Goal: Task Accomplishment & Management: Manage account settings

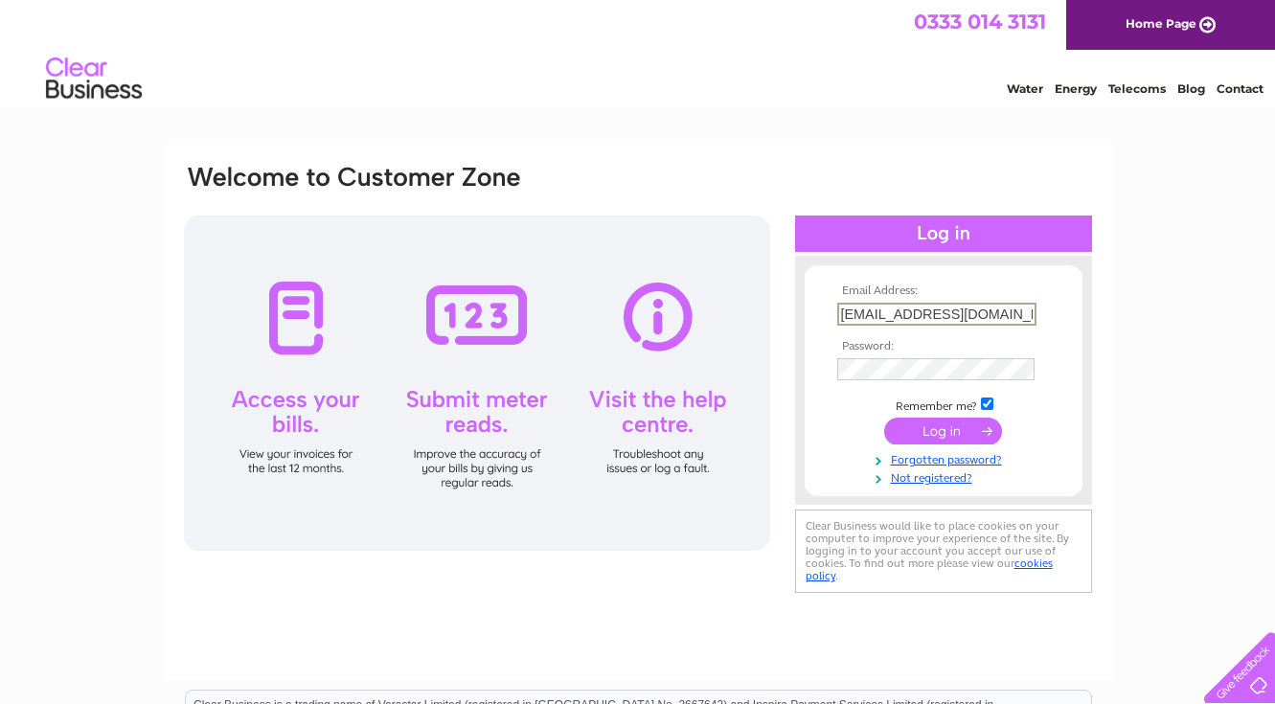
drag, startPoint x: 1031, startPoint y: 313, endPoint x: 938, endPoint y: 317, distance: 93.0
click at [890, 324] on input "irsmith.copseside@gmail.com" at bounding box center [937, 314] width 199 height 23
type input "i"
type input "info@poolewood.co.uk"
click at [1155, 359] on div "Email Address: info@poolewood.co.uk Password:" at bounding box center [637, 576] width 1275 height 864
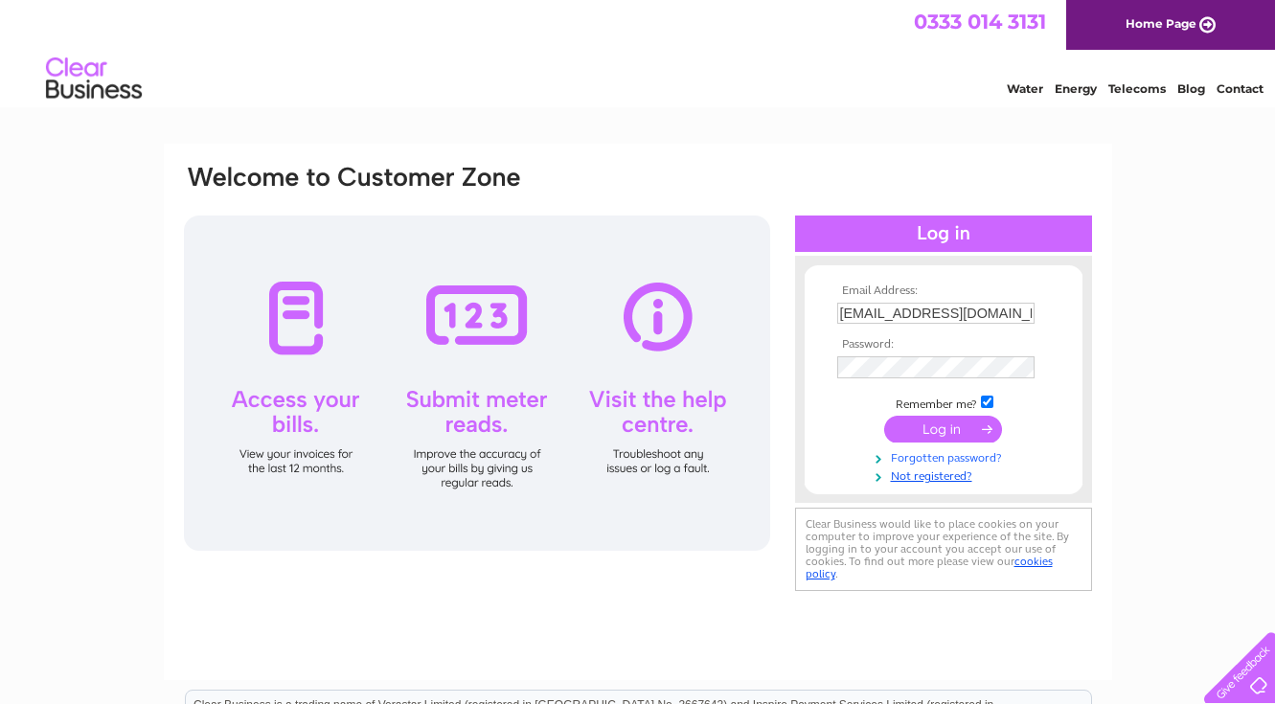
click at [957, 457] on link "Forgotten password?" at bounding box center [947, 457] width 218 height 18
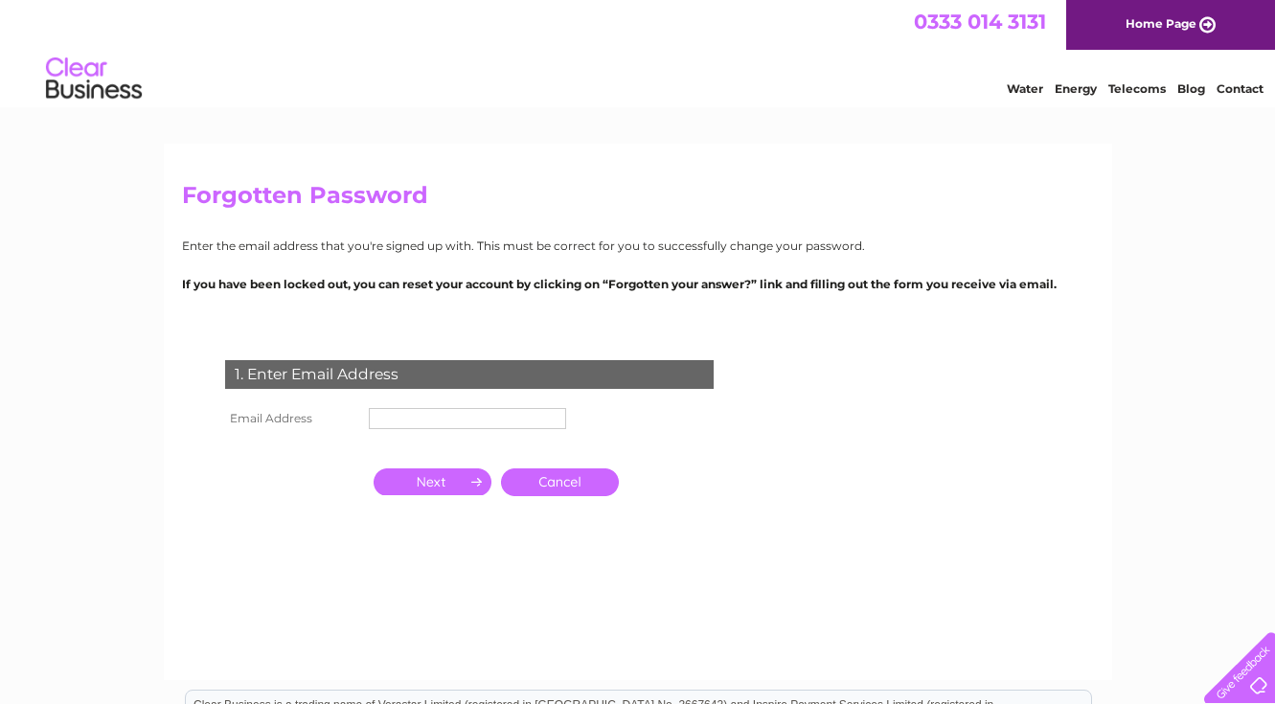
click at [523, 421] on input "text" at bounding box center [467, 418] width 197 height 21
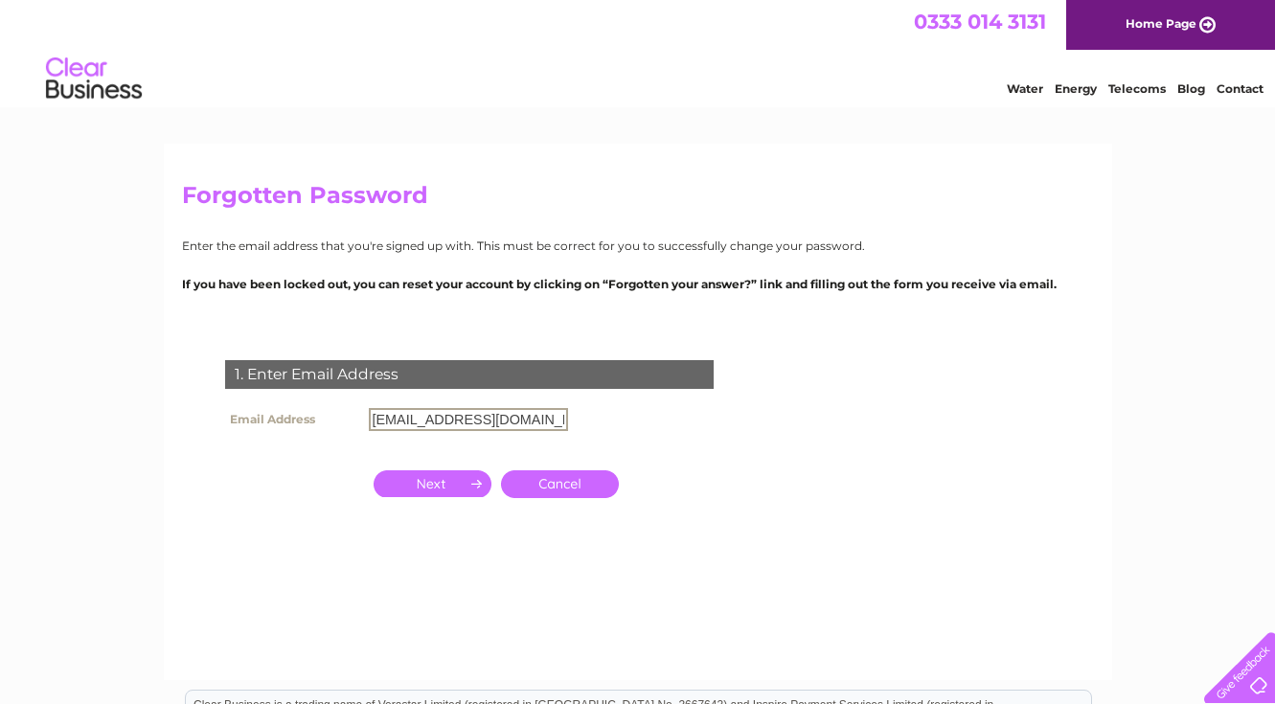
type input "[EMAIL_ADDRESS][DOMAIN_NAME]"
click at [451, 483] on input "button" at bounding box center [433, 483] width 118 height 27
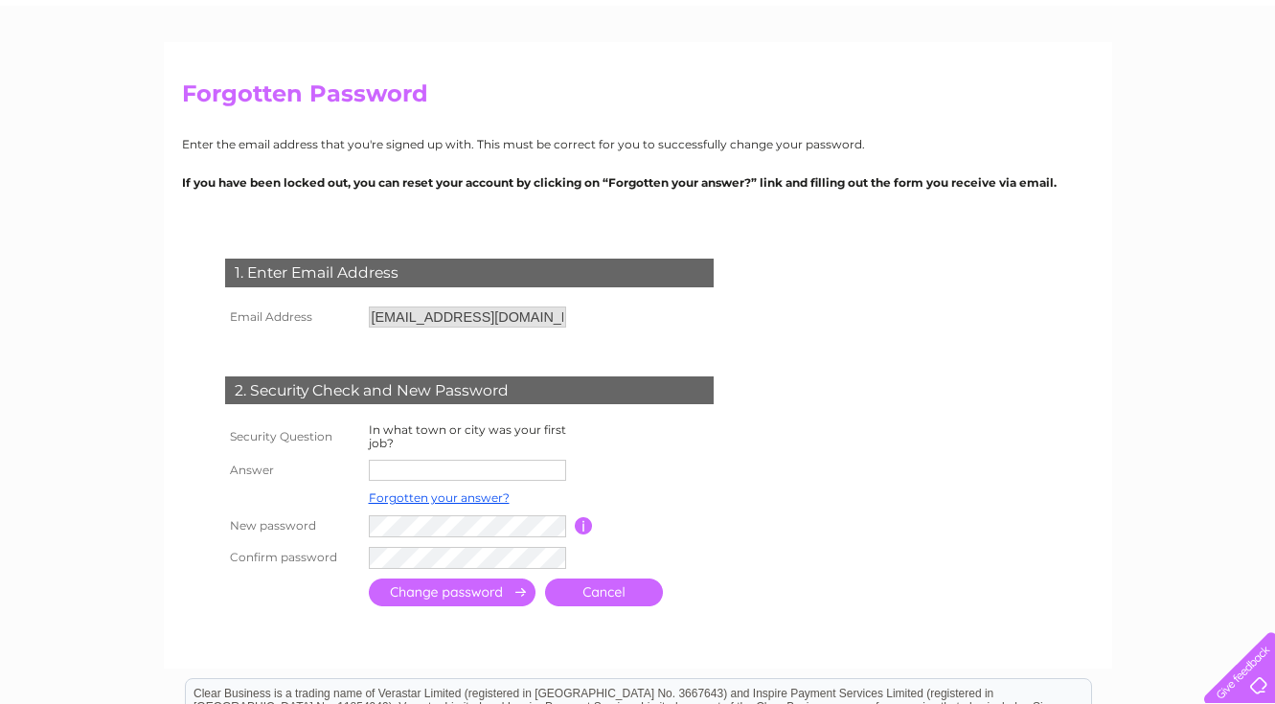
scroll to position [105, 0]
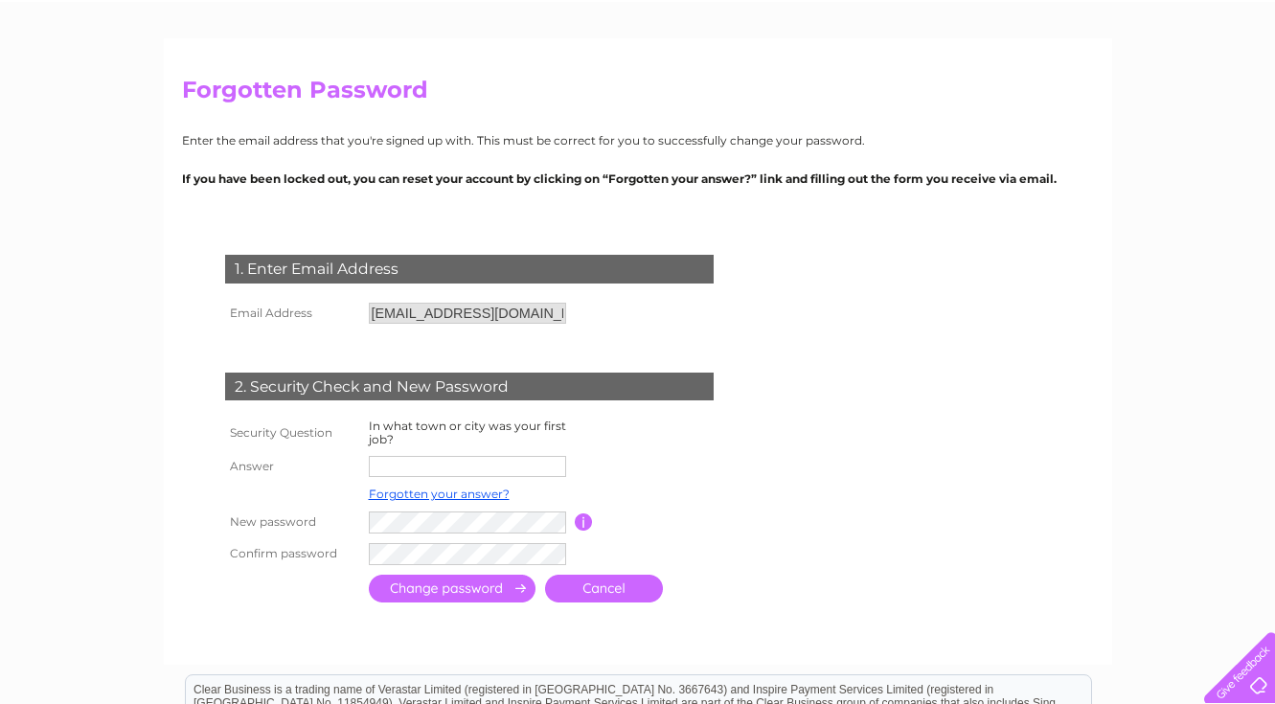
click at [467, 459] on input "text" at bounding box center [467, 466] width 197 height 21
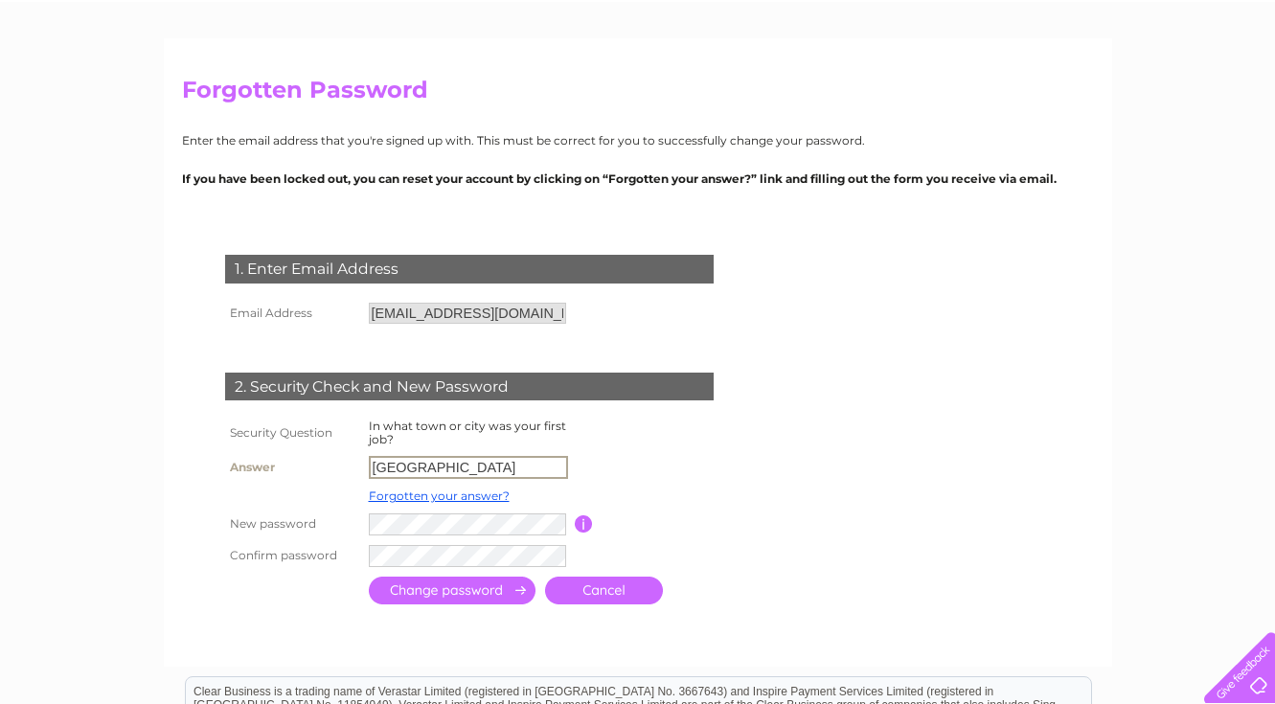
type input "London"
click at [586, 516] on input "button" at bounding box center [584, 524] width 18 height 17
click at [494, 588] on input "submit" at bounding box center [452, 591] width 167 height 28
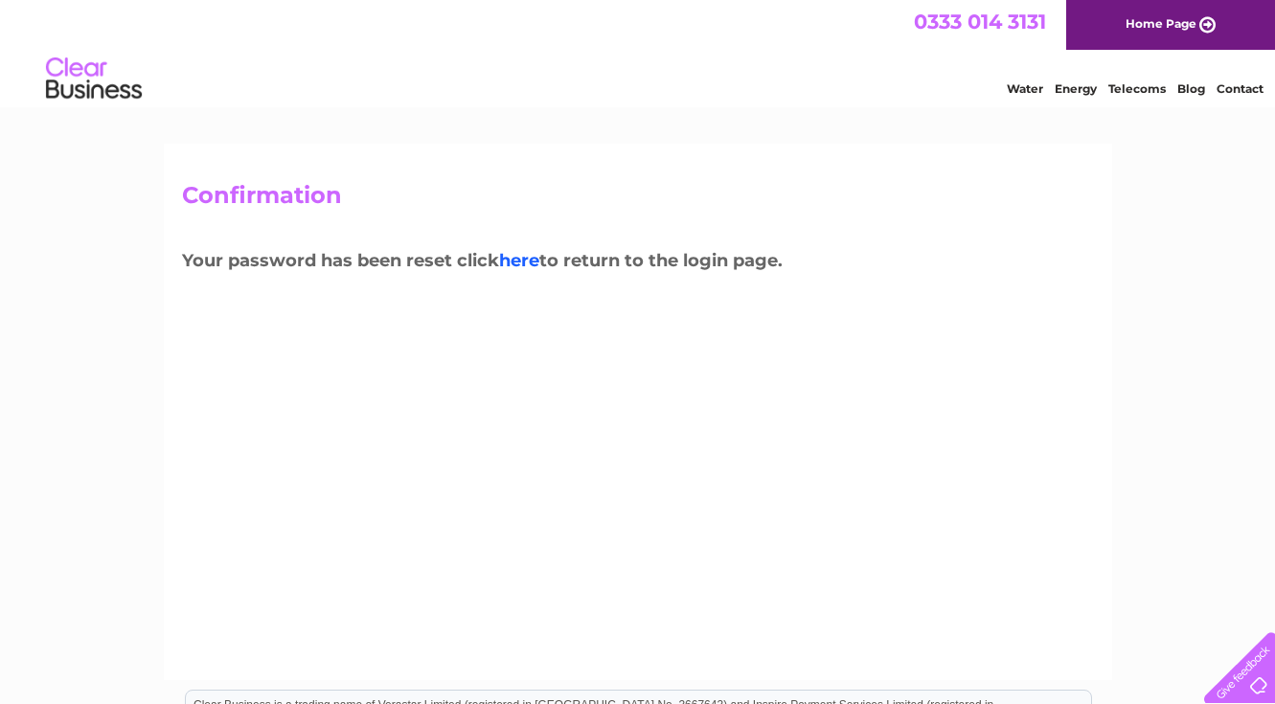
click at [526, 258] on link "here" at bounding box center [519, 260] width 40 height 21
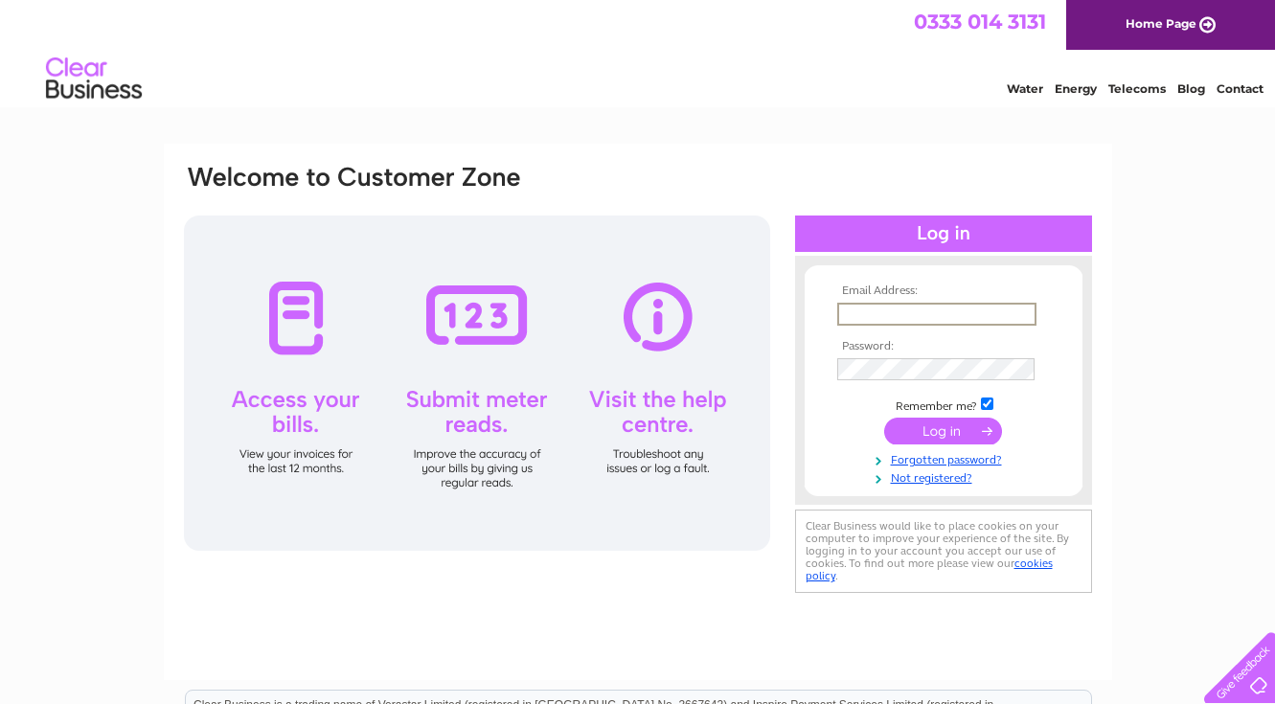
type input "[EMAIL_ADDRESS][DOMAIN_NAME]"
click at [943, 429] on input "submit" at bounding box center [943, 429] width 118 height 27
click at [934, 423] on input "submit" at bounding box center [943, 431] width 118 height 27
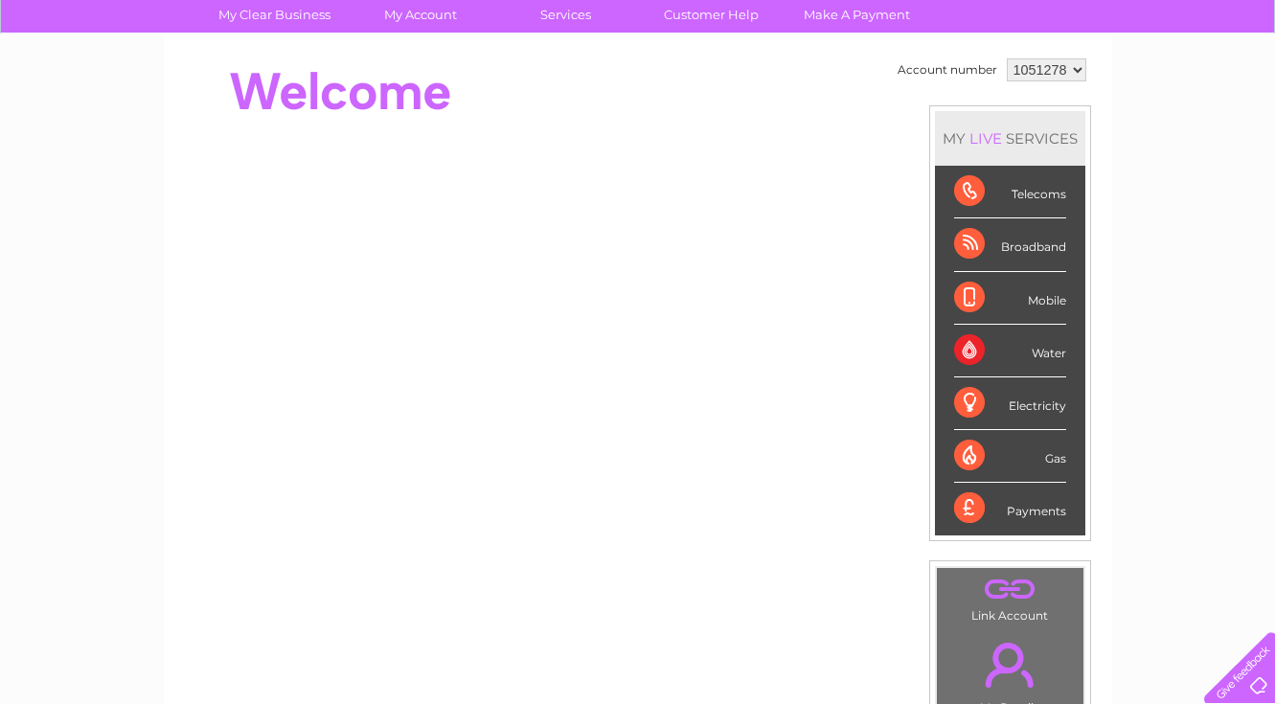
scroll to position [145, 0]
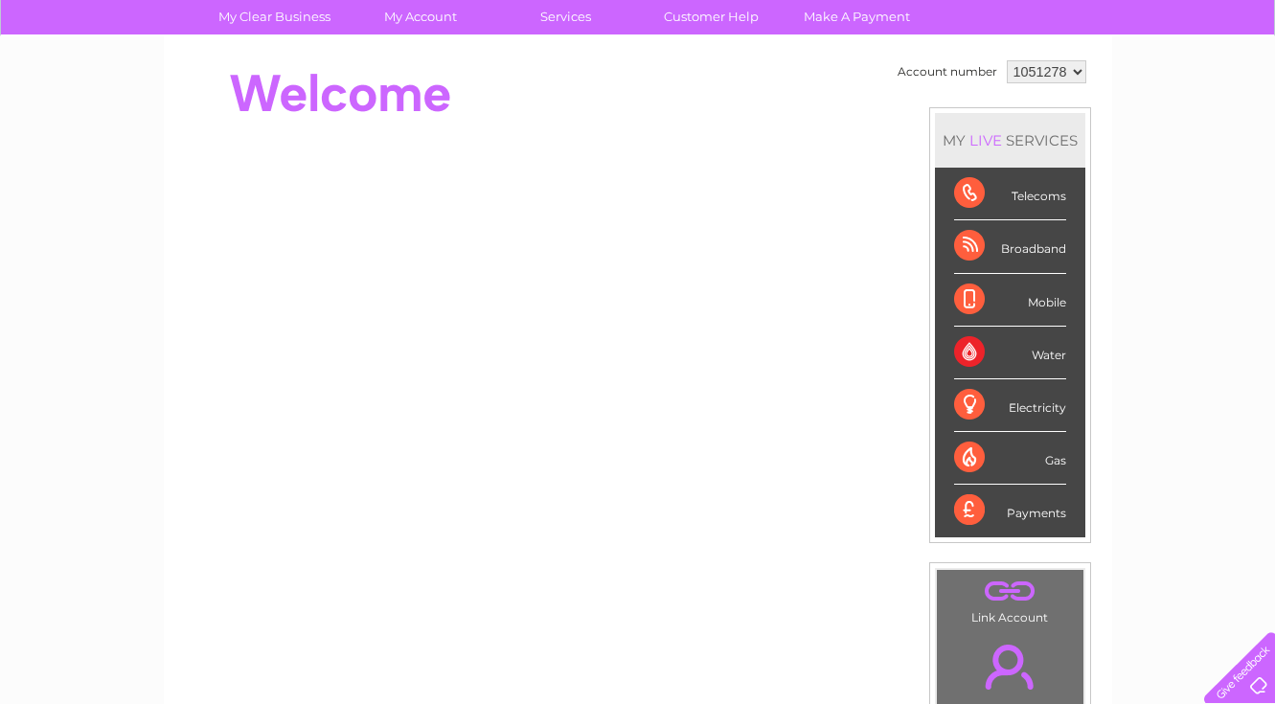
click at [969, 195] on div "Telecoms" at bounding box center [1010, 194] width 112 height 53
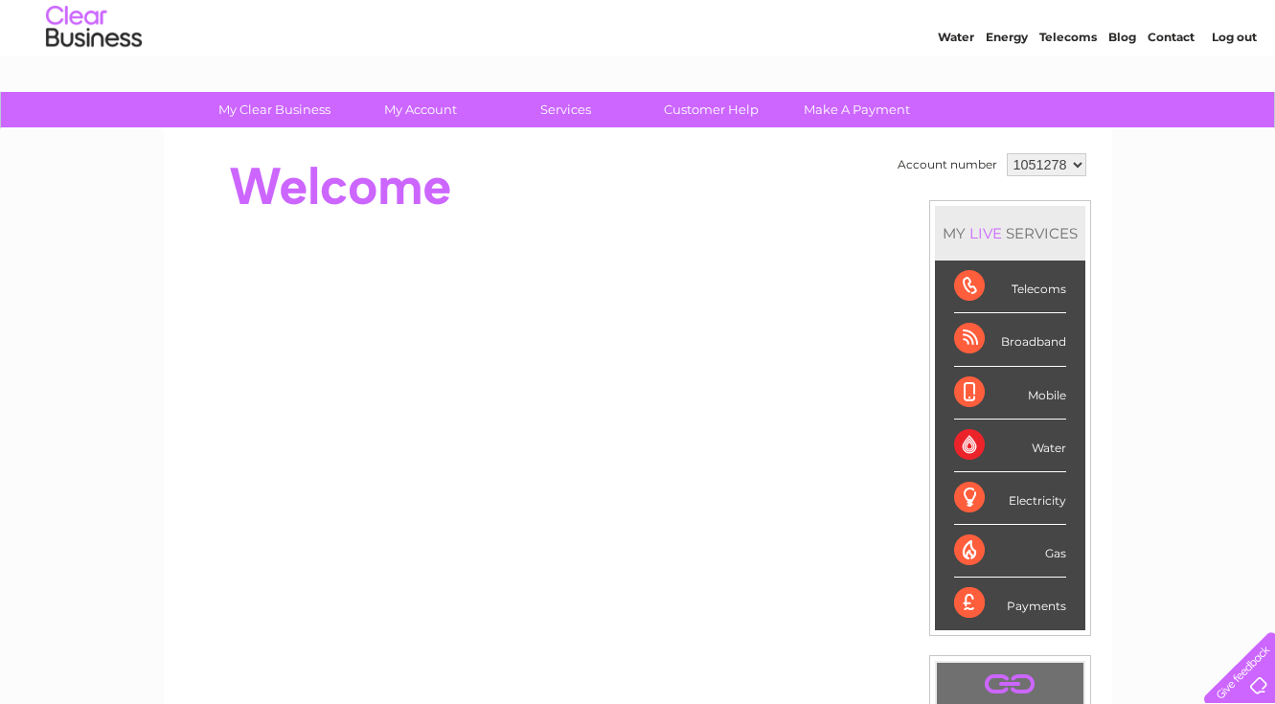
scroll to position [38, 0]
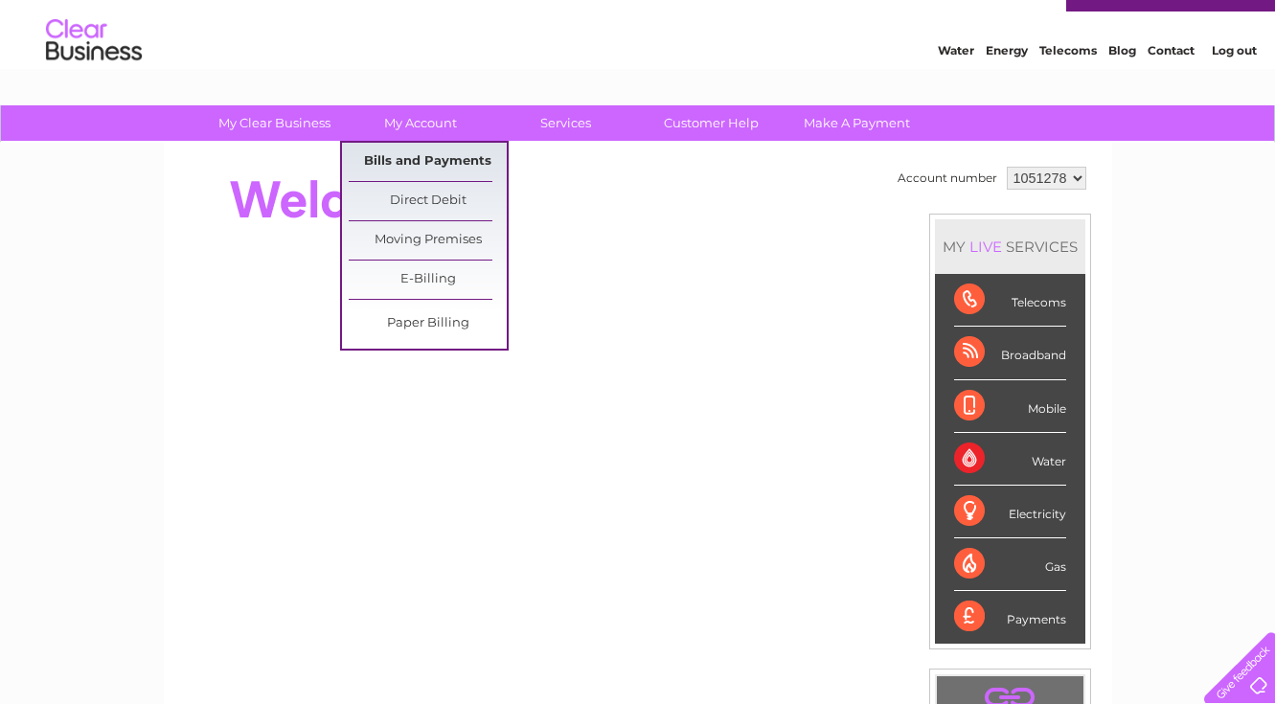
click at [414, 161] on link "Bills and Payments" at bounding box center [428, 162] width 158 height 38
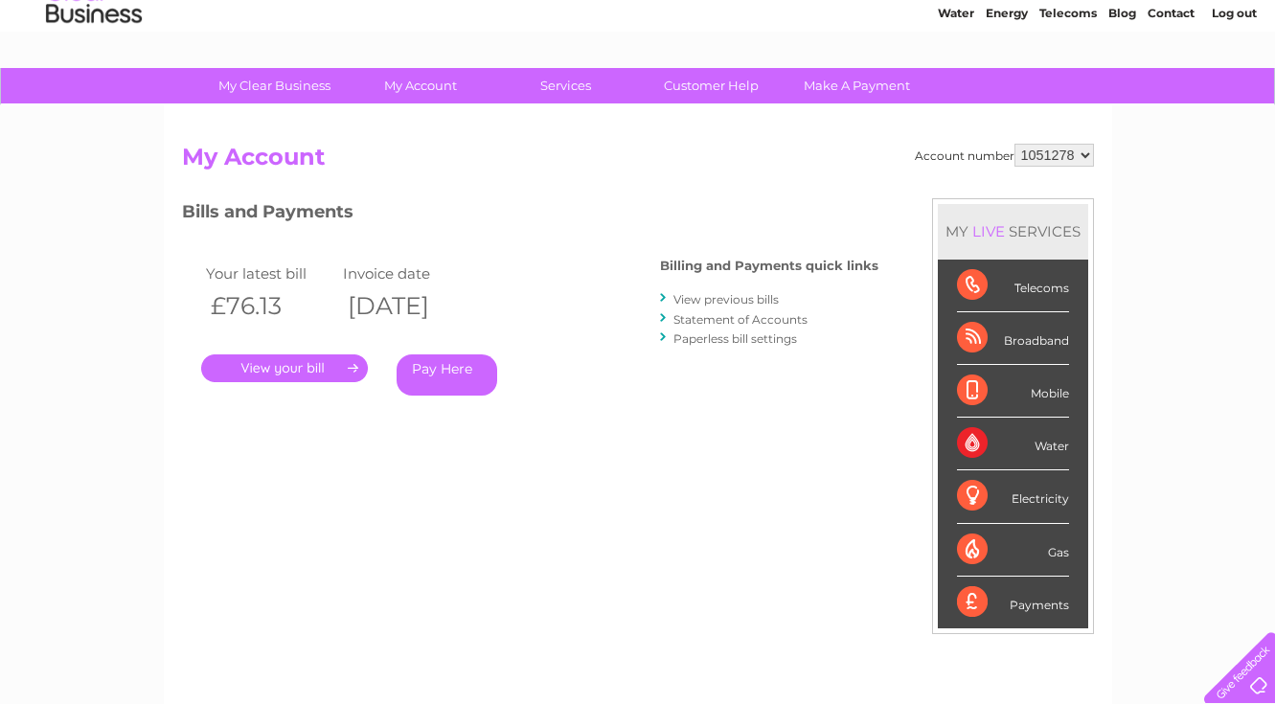
scroll to position [108, 0]
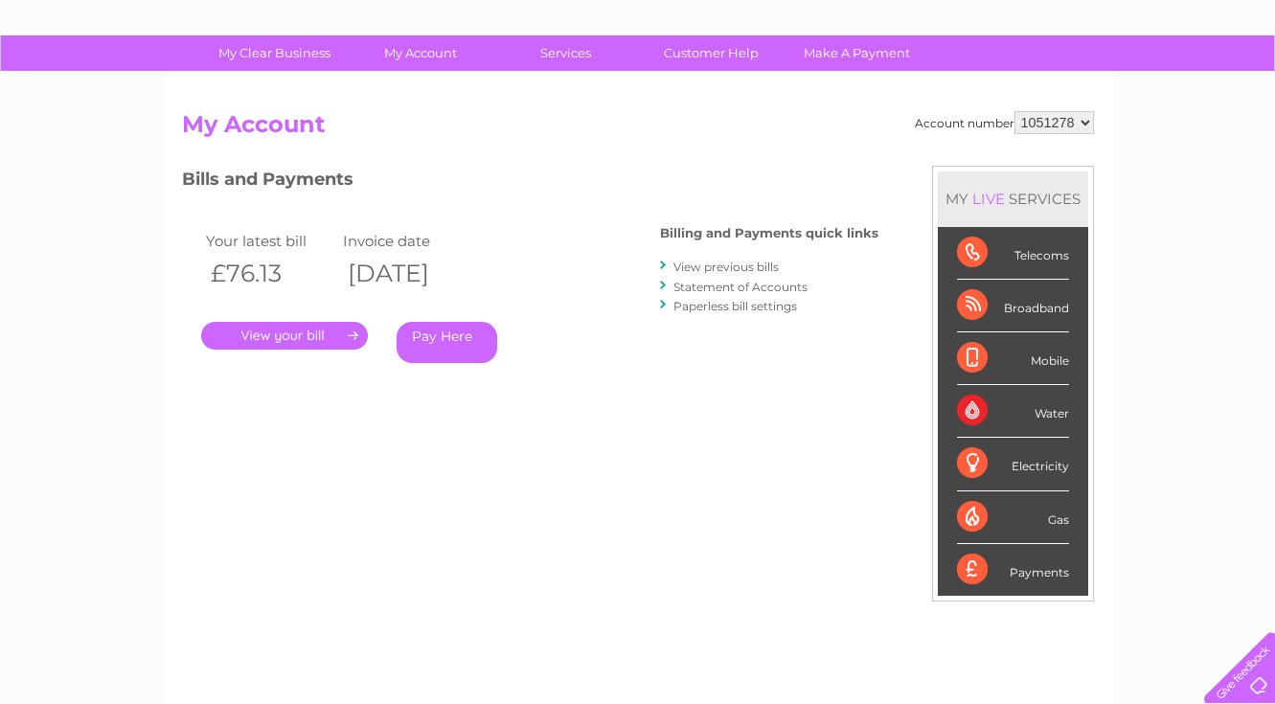
click at [324, 324] on link "." at bounding box center [284, 336] width 167 height 28
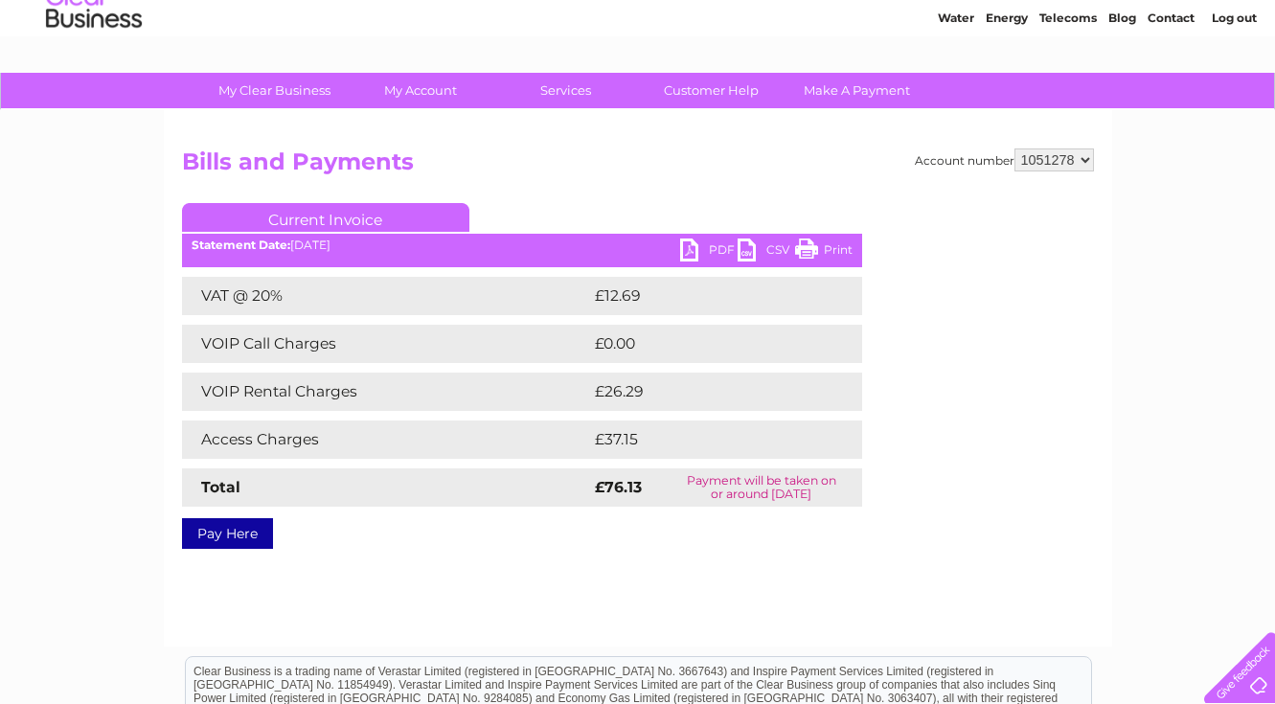
scroll to position [75, 0]
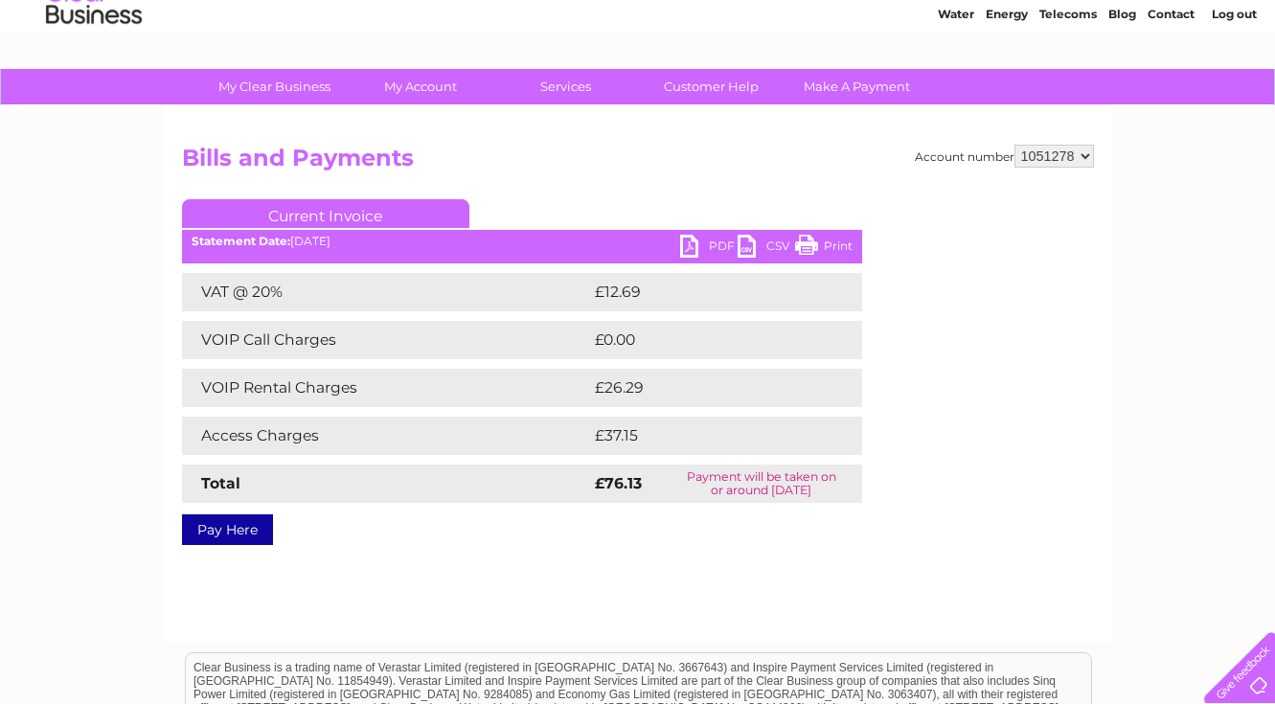
click at [815, 241] on link "Print" at bounding box center [823, 249] width 57 height 28
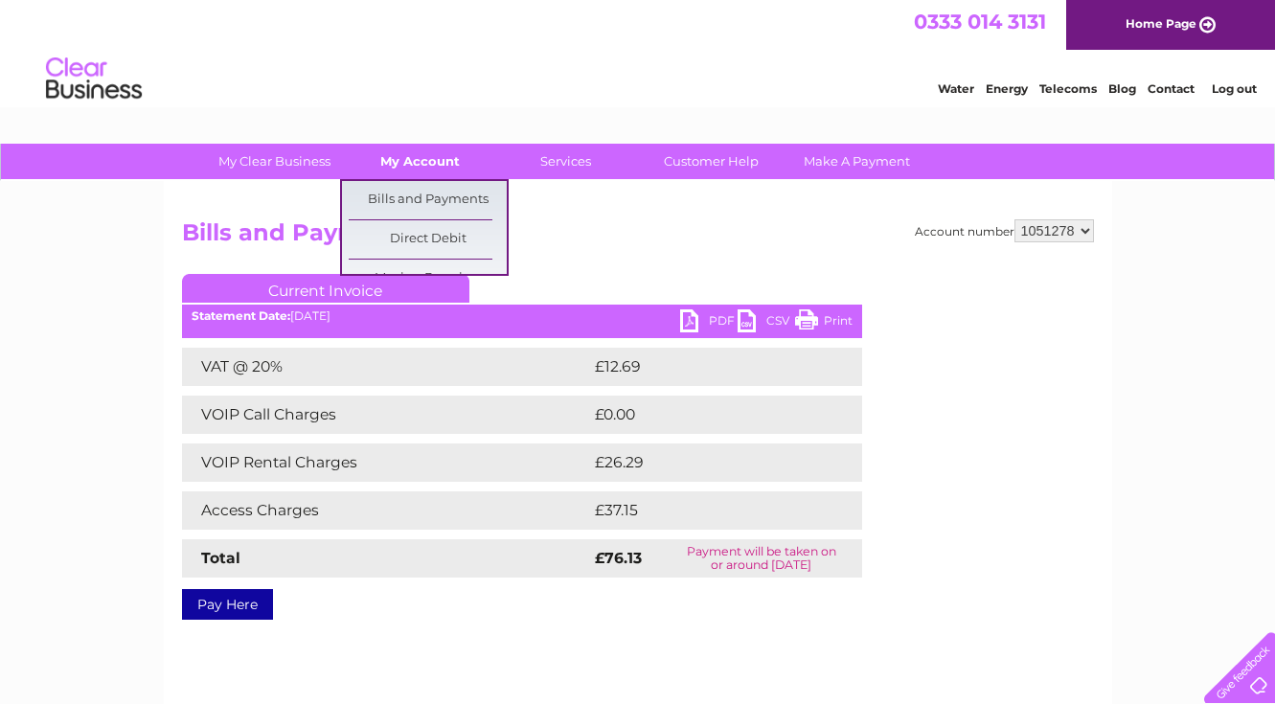
scroll to position [0, 0]
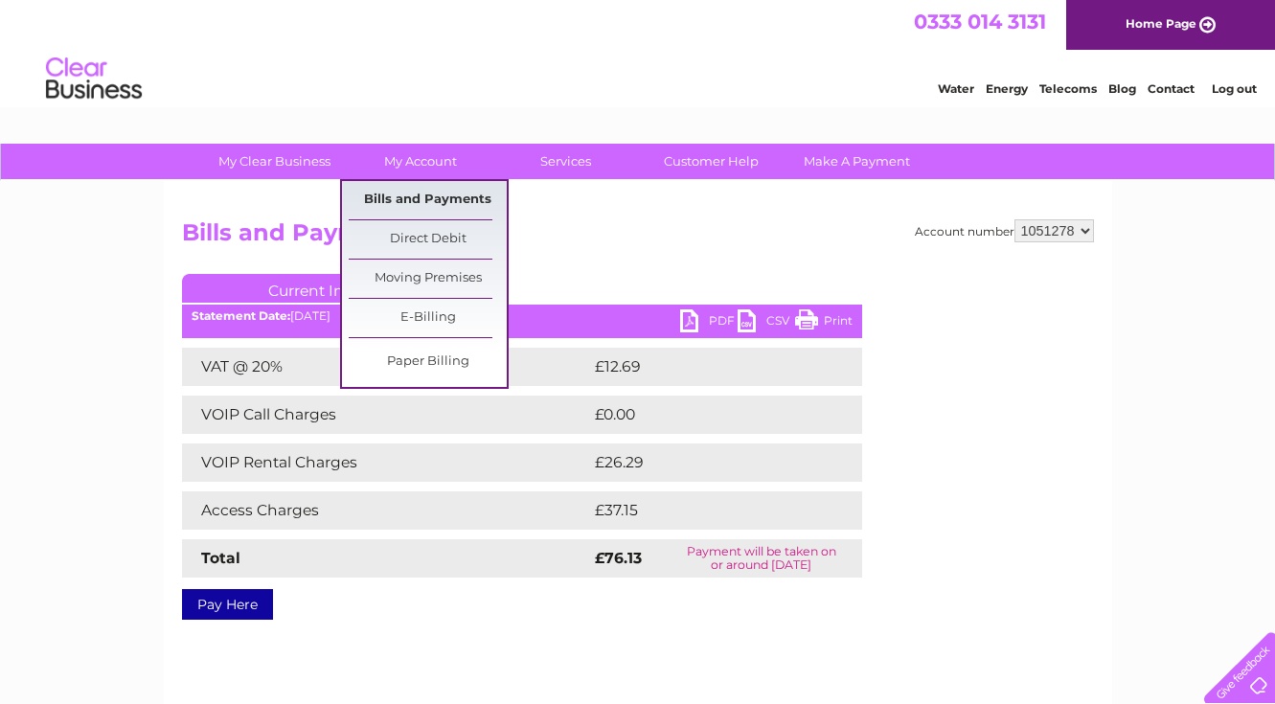
click at [384, 200] on link "Bills and Payments" at bounding box center [428, 200] width 158 height 38
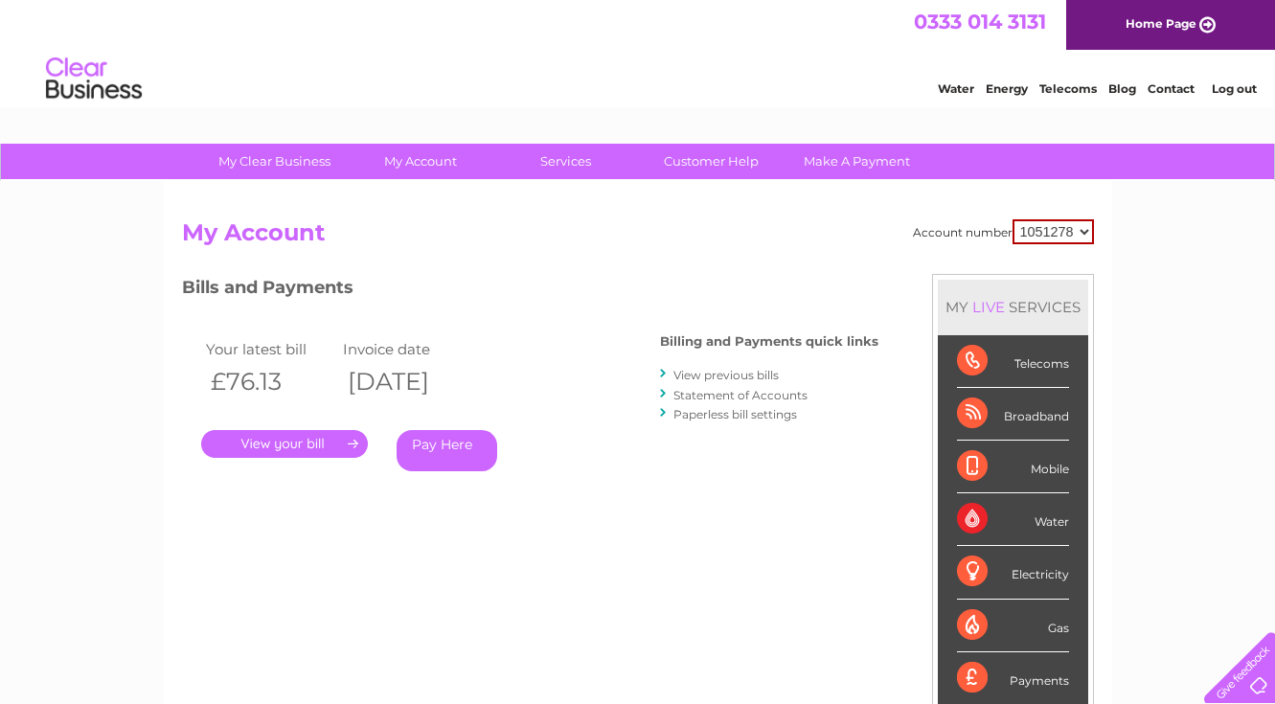
click at [701, 371] on link "View previous bills" at bounding box center [726, 375] width 105 height 14
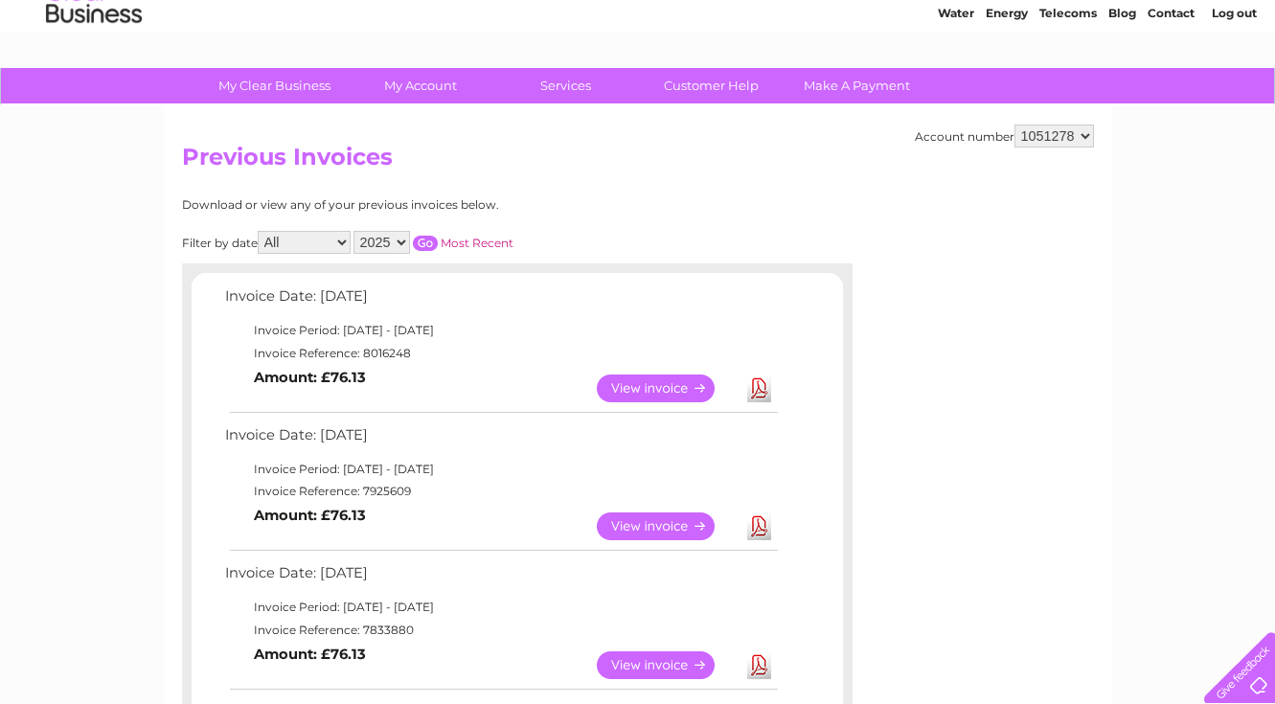
scroll to position [82, 0]
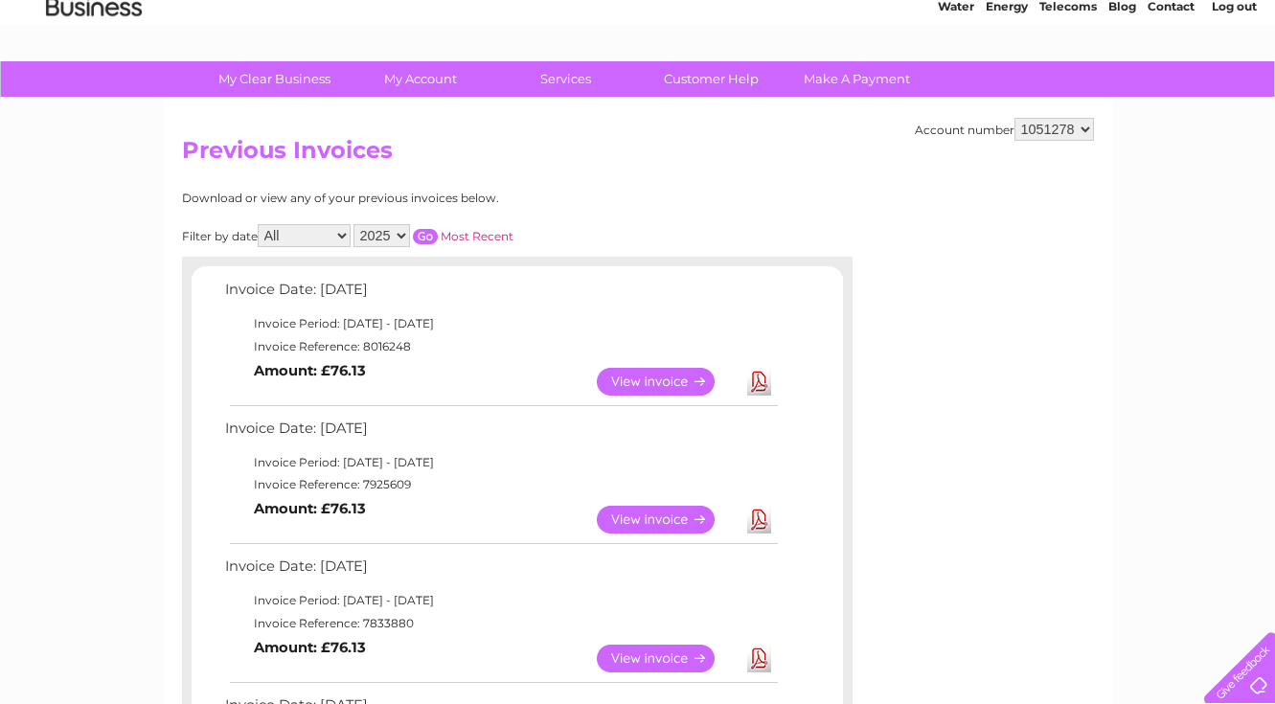
click at [664, 374] on link "View" at bounding box center [667, 382] width 141 height 28
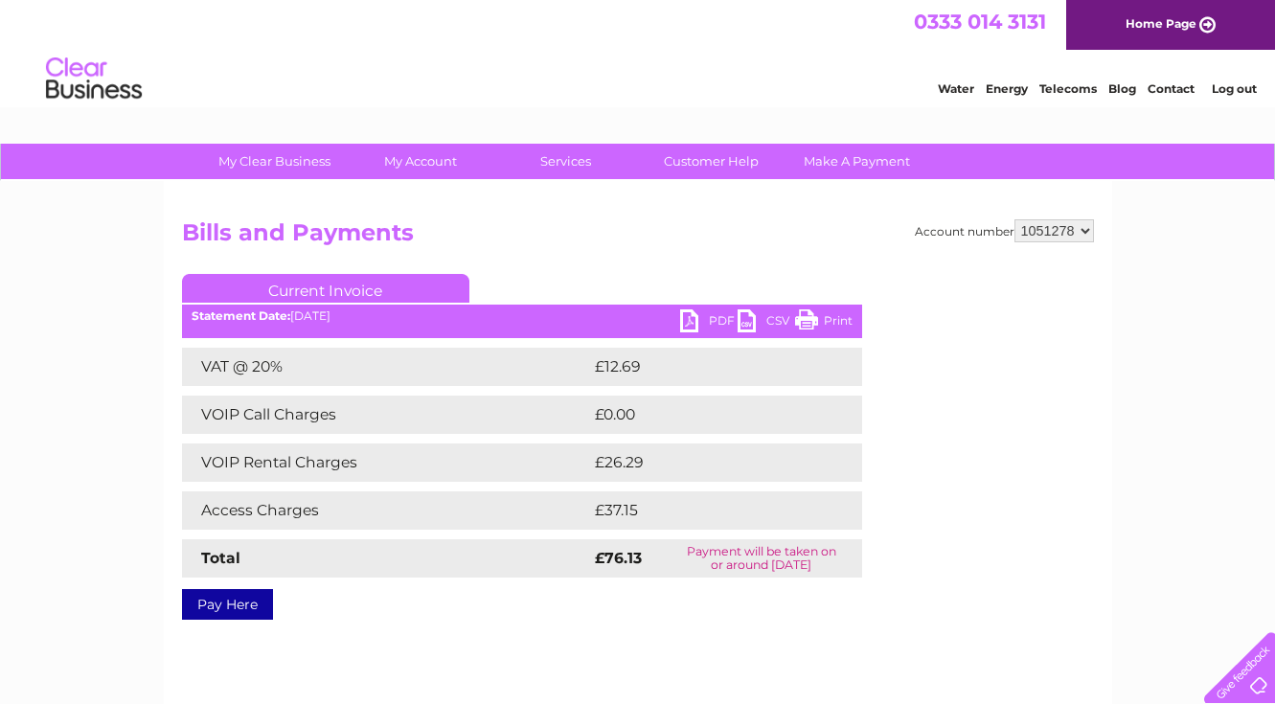
click at [695, 323] on link "PDF" at bounding box center [708, 324] width 57 height 28
